Goal: Check status: Check status

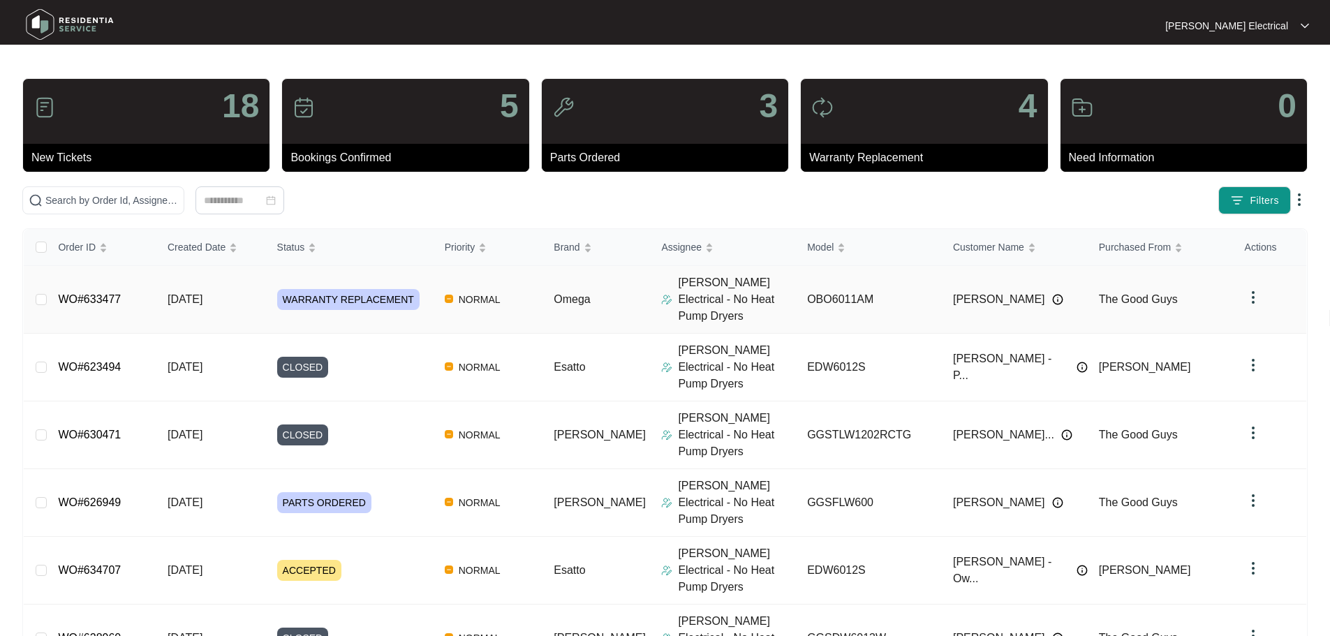
click at [321, 289] on span "WARRANTY REPLACEMENT" at bounding box center [348, 299] width 142 height 21
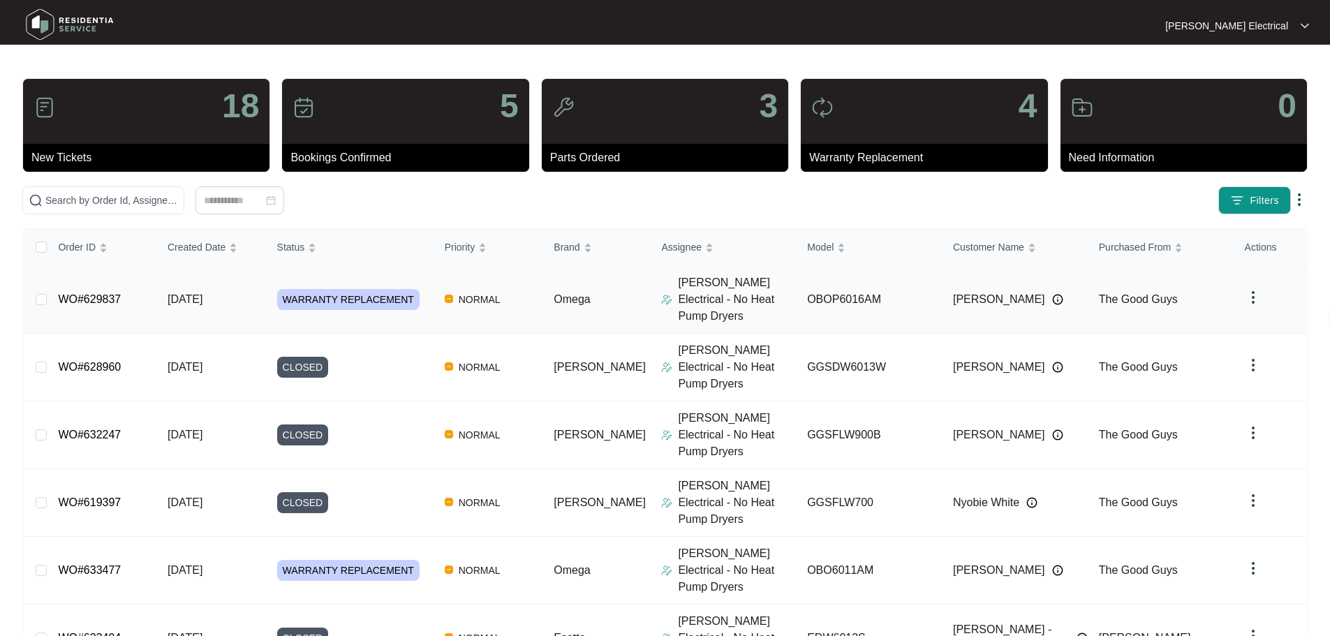
click at [328, 289] on span "WARRANTY REPLACEMENT" at bounding box center [348, 299] width 142 height 21
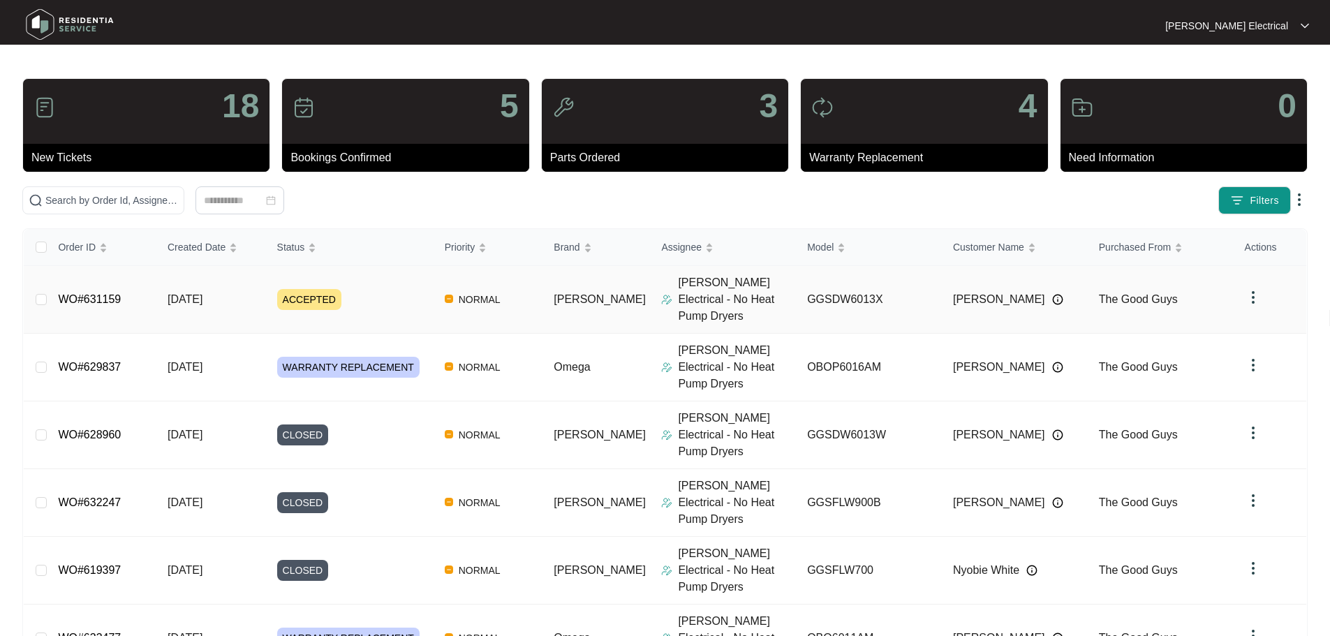
click at [300, 292] on span "ACCEPTED" at bounding box center [309, 299] width 64 height 21
